Goal: Task Accomplishment & Management: Complete application form

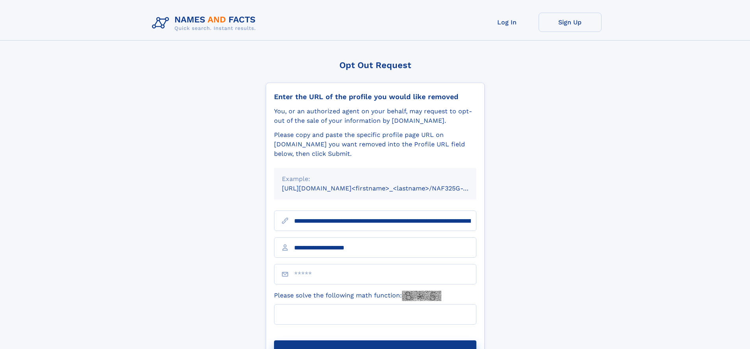
type input "**********"
type input "**"
click at [375, 340] on button "Submit Opt Out Request" at bounding box center [375, 352] width 202 height 25
